Goal: Find specific page/section: Find specific page/section

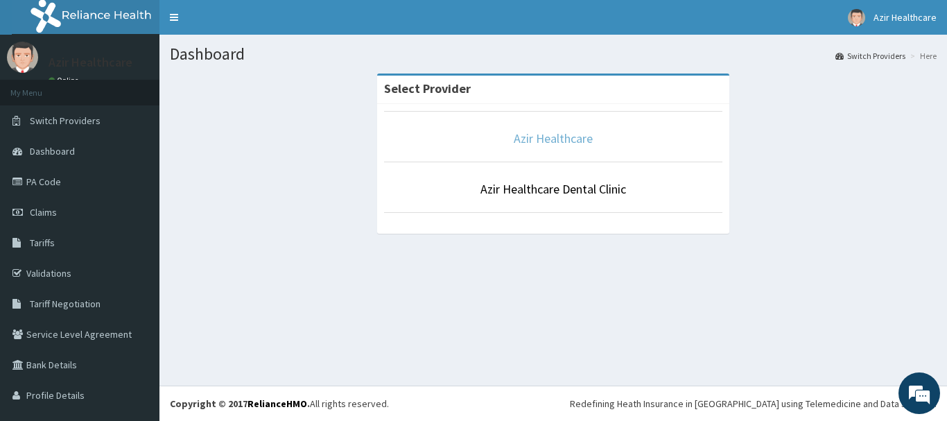
click at [521, 141] on link "Azir Healthcare" at bounding box center [553, 138] width 79 height 16
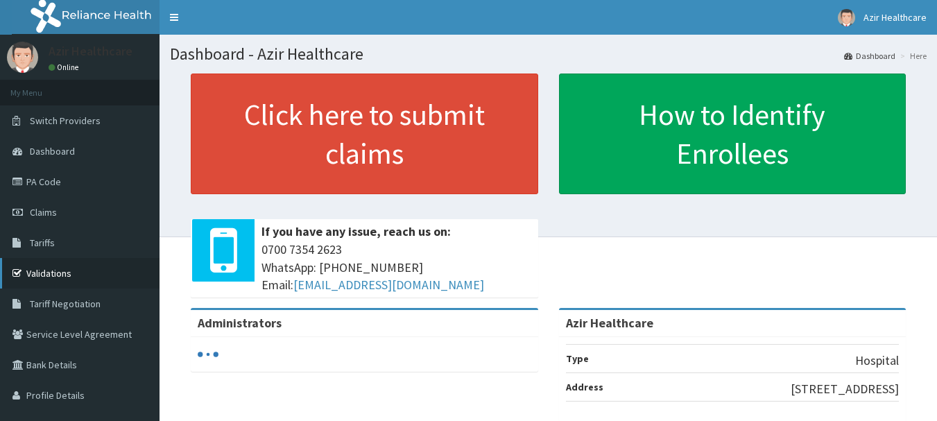
click at [53, 273] on link "Validations" at bounding box center [79, 273] width 159 height 31
